Goal: Check status: Check status

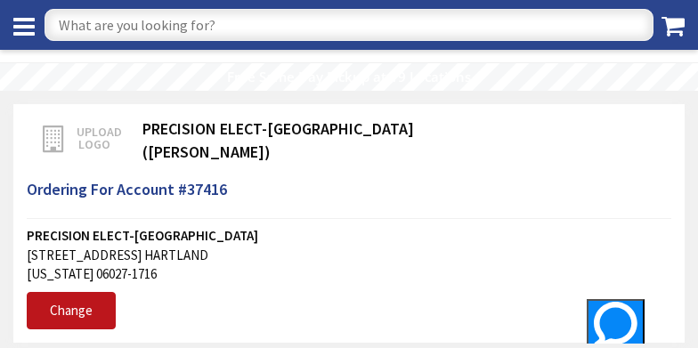
scroll to position [304, 0]
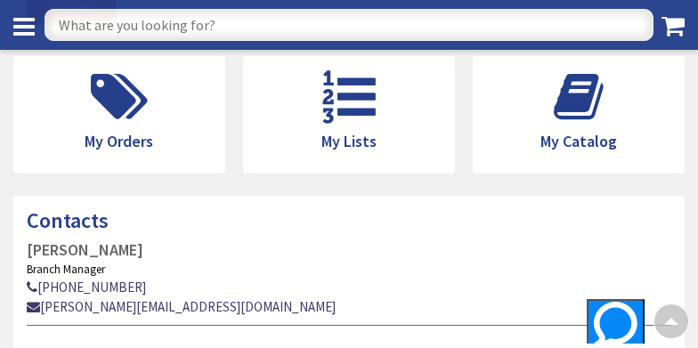
click at [320, 237] on div "Contacts CLINTON DEGROAT Branch Manager 203-777-9644 c.degroat@ew-inc.com" at bounding box center [349, 276] width 698 height 161
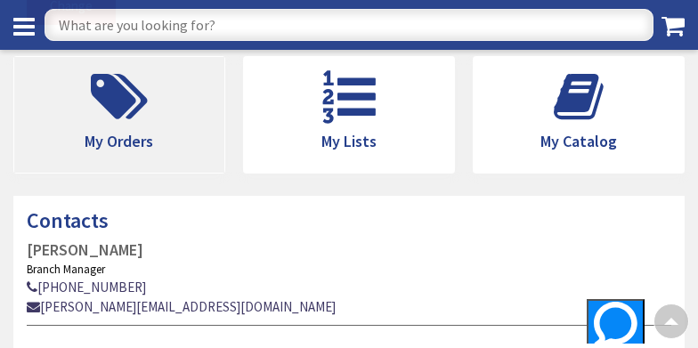
click at [138, 121] on icon at bounding box center [119, 96] width 75 height 53
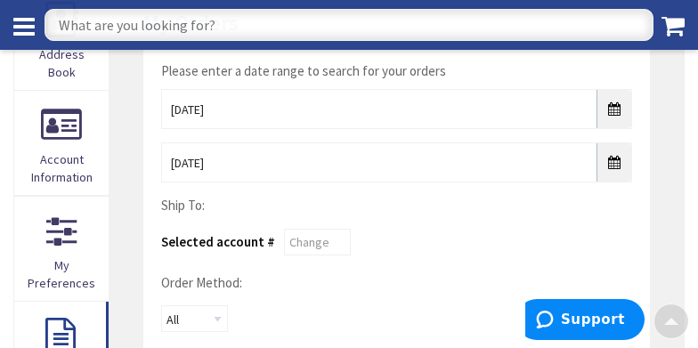
scroll to position [178, 0]
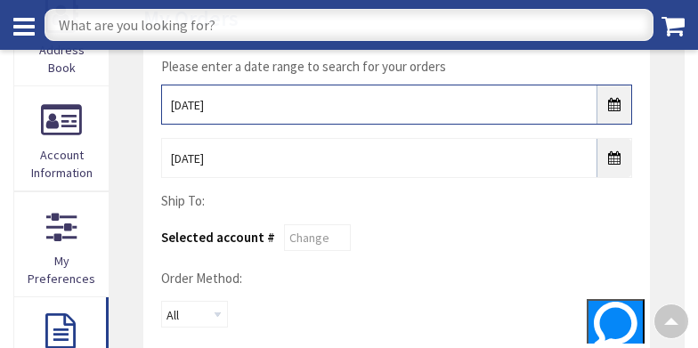
click at [614, 107] on input "8/26/2025" at bounding box center [397, 105] width 472 height 40
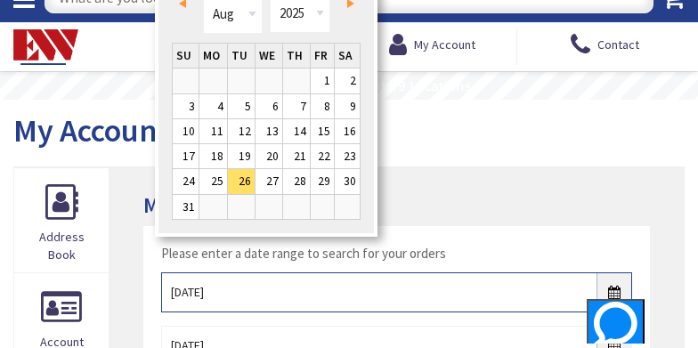
scroll to position [0, 0]
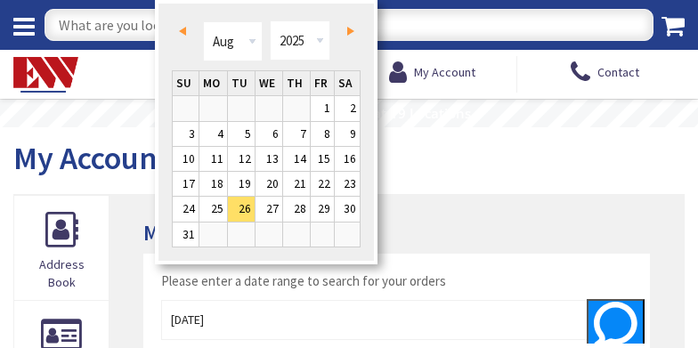
click at [182, 28] on span "Prev" at bounding box center [182, 31] width 7 height 9
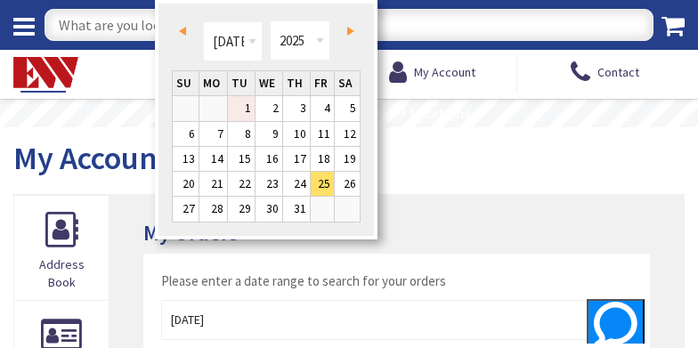
click at [235, 108] on link "1" at bounding box center [241, 108] width 27 height 24
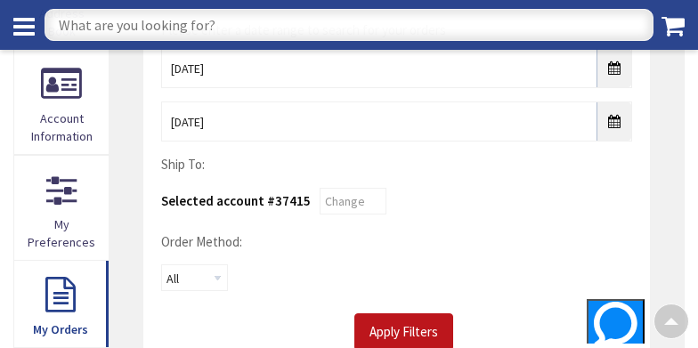
scroll to position [237, 0]
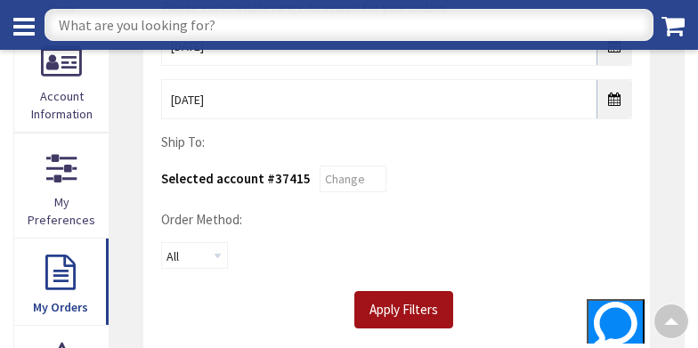
click at [433, 303] on input "Apply Filters" at bounding box center [403, 309] width 99 height 37
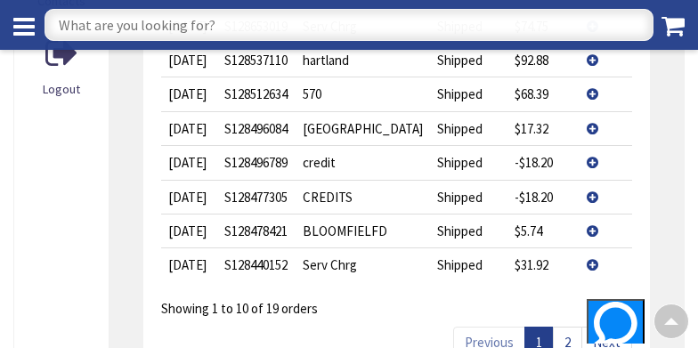
scroll to position [771, 0]
click at [354, 281] on td "Serv Chrg" at bounding box center [363, 264] width 134 height 34
click at [581, 281] on td "View Details" at bounding box center [605, 264] width 53 height 34
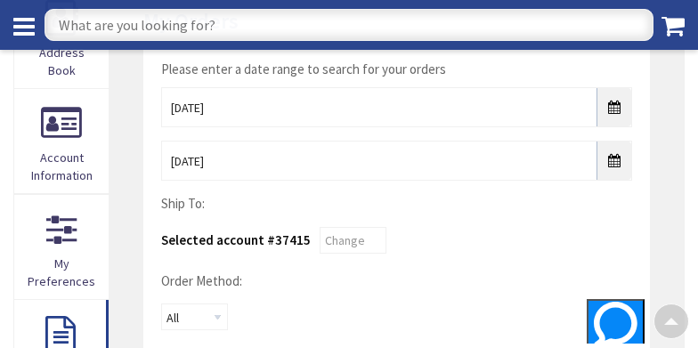
scroll to position [178, 0]
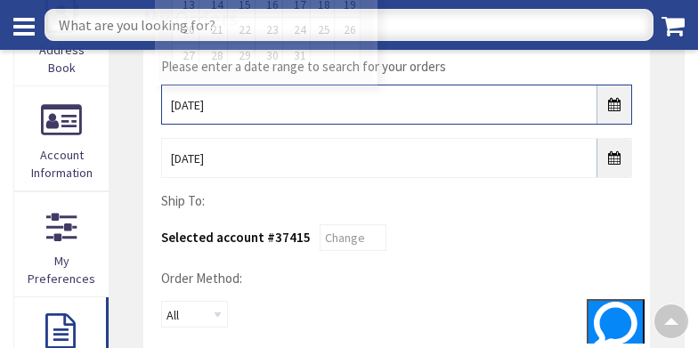
click at [616, 107] on input "07/01/2025" at bounding box center [397, 105] width 472 height 40
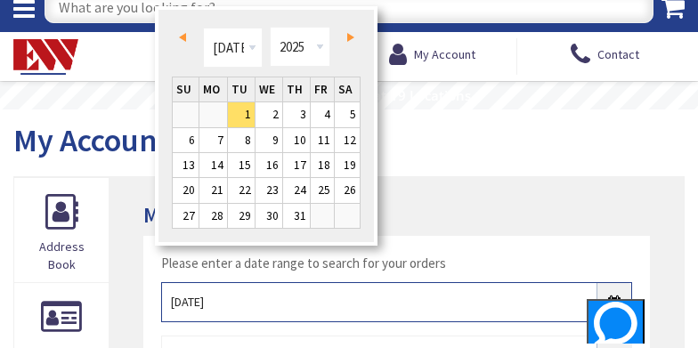
scroll to position [0, 0]
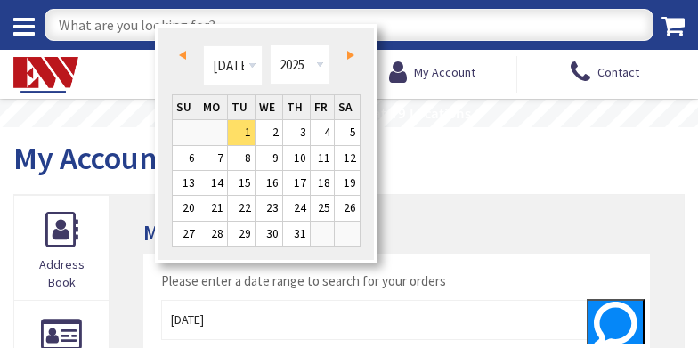
click at [180, 55] on span "Prev" at bounding box center [182, 55] width 7 height 9
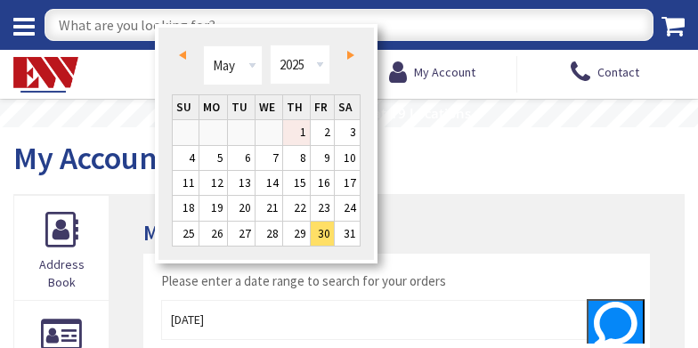
click at [297, 133] on link "1" at bounding box center [296, 132] width 27 height 24
type input "05/01/2025"
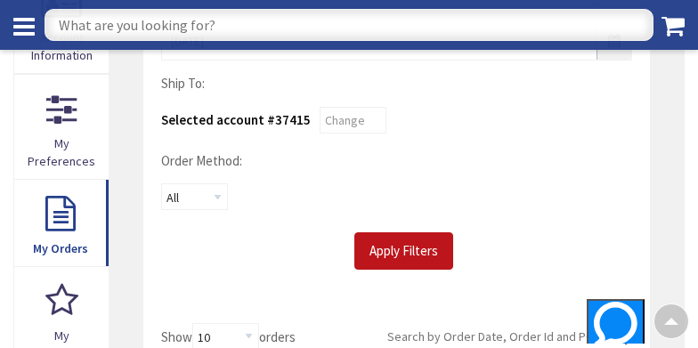
scroll to position [296, 0]
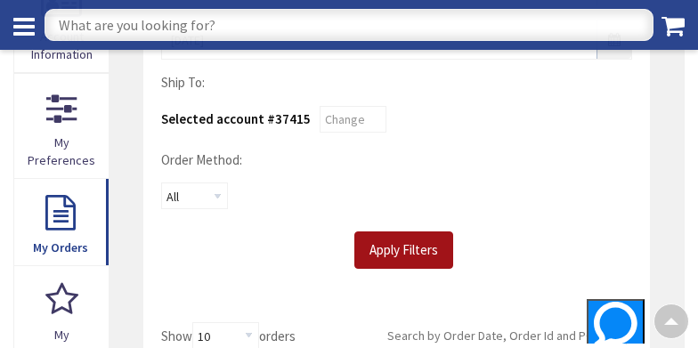
click at [385, 251] on input "Apply Filters" at bounding box center [403, 249] width 99 height 37
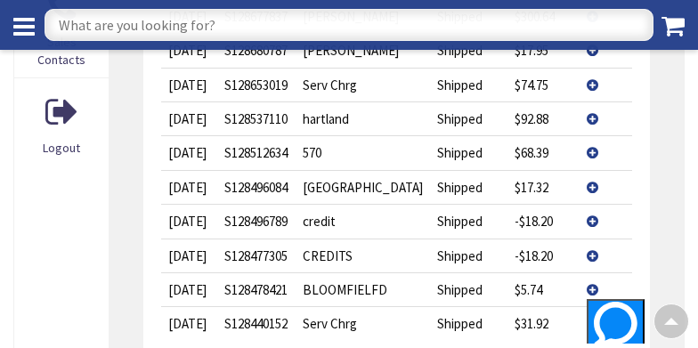
scroll to position [771, 0]
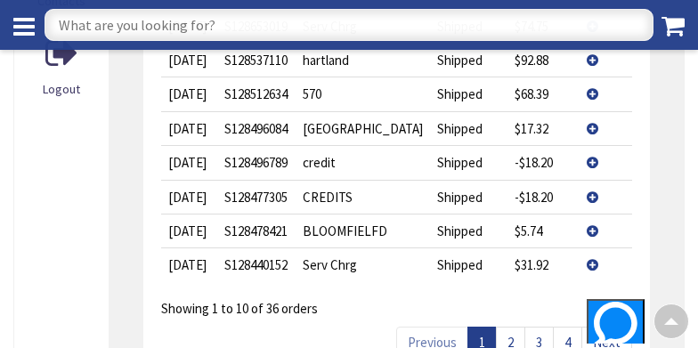
click at [582, 281] on td "View Details" at bounding box center [605, 264] width 53 height 34
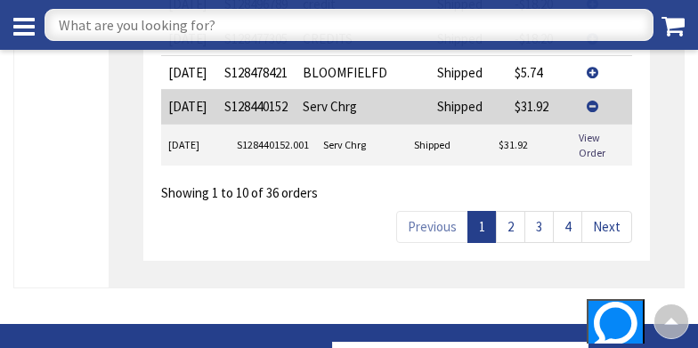
scroll to position [949, 0]
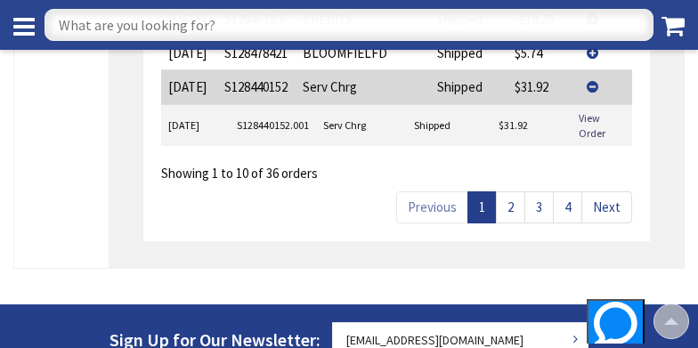
click at [512, 223] on link "2" at bounding box center [510, 206] width 29 height 31
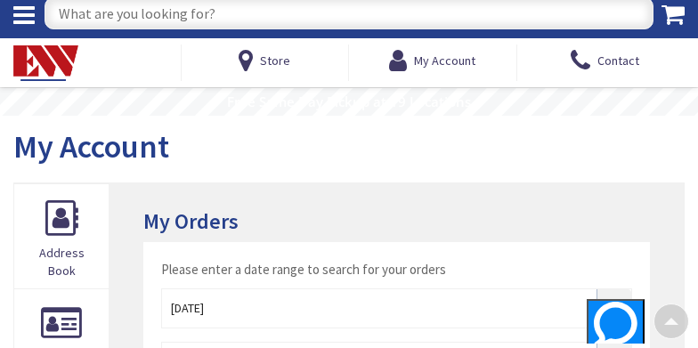
scroll to position [0, 0]
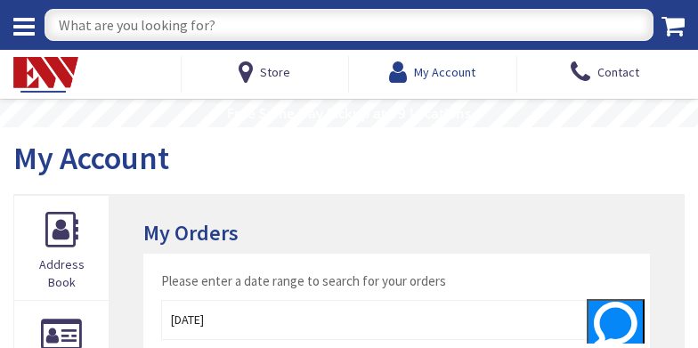
click at [441, 70] on span "My Account" at bounding box center [444, 72] width 61 height 16
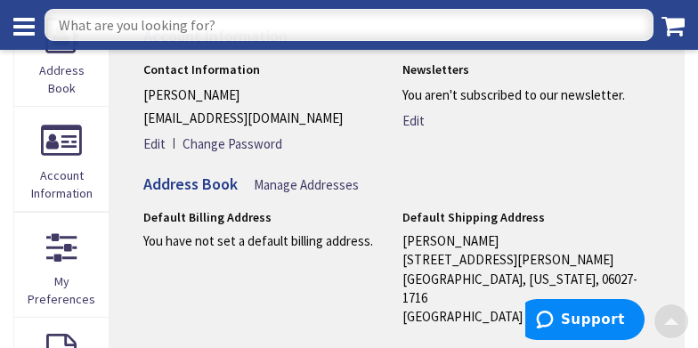
scroll to position [178, 0]
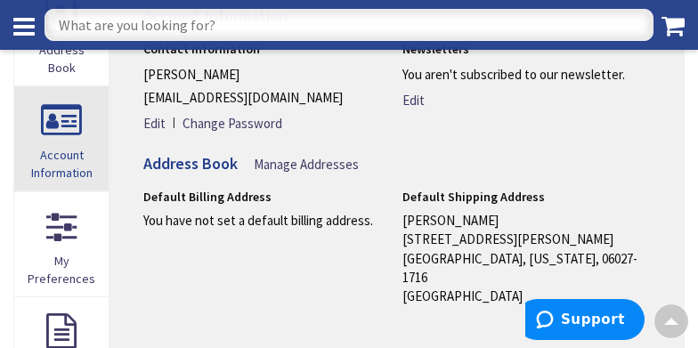
click at [59, 119] on link "Account Information" at bounding box center [61, 138] width 94 height 104
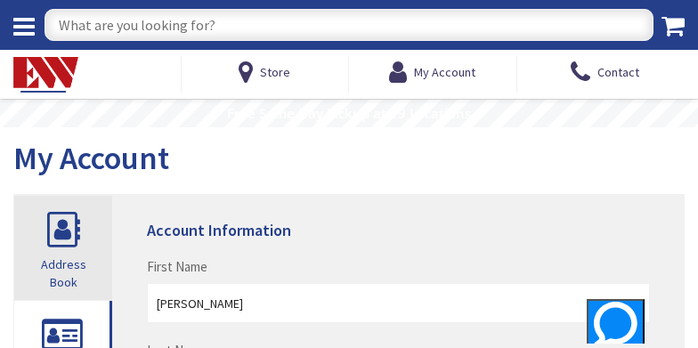
click at [62, 227] on link "Address Book" at bounding box center [63, 248] width 98 height 104
